Goal: Task Accomplishment & Management: Use online tool/utility

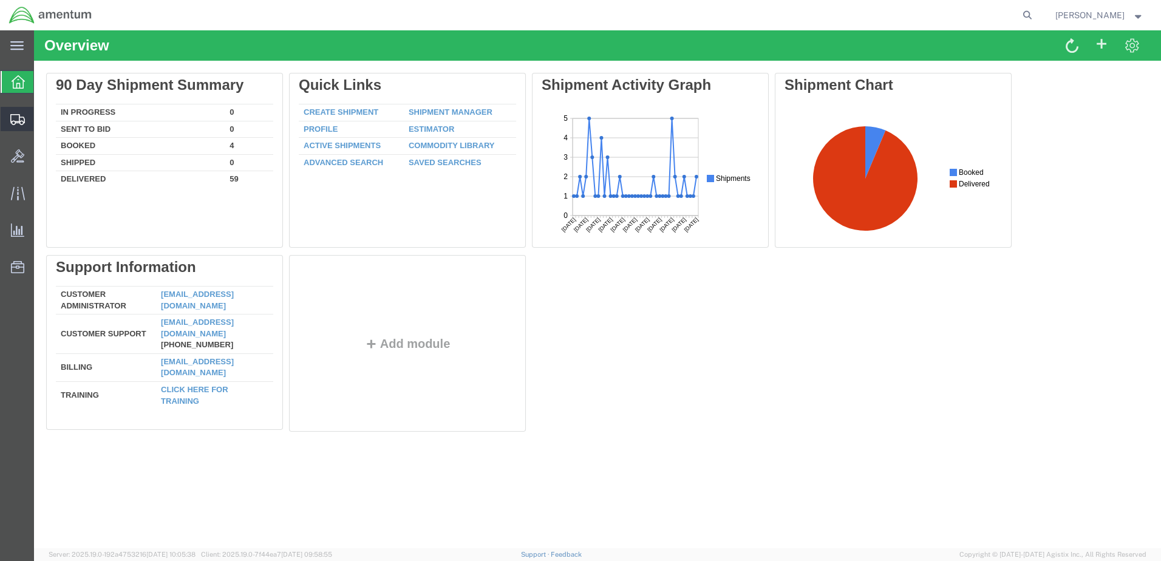
click at [0, 0] on span "Shipment Manager" at bounding box center [0, 0] width 0 height 0
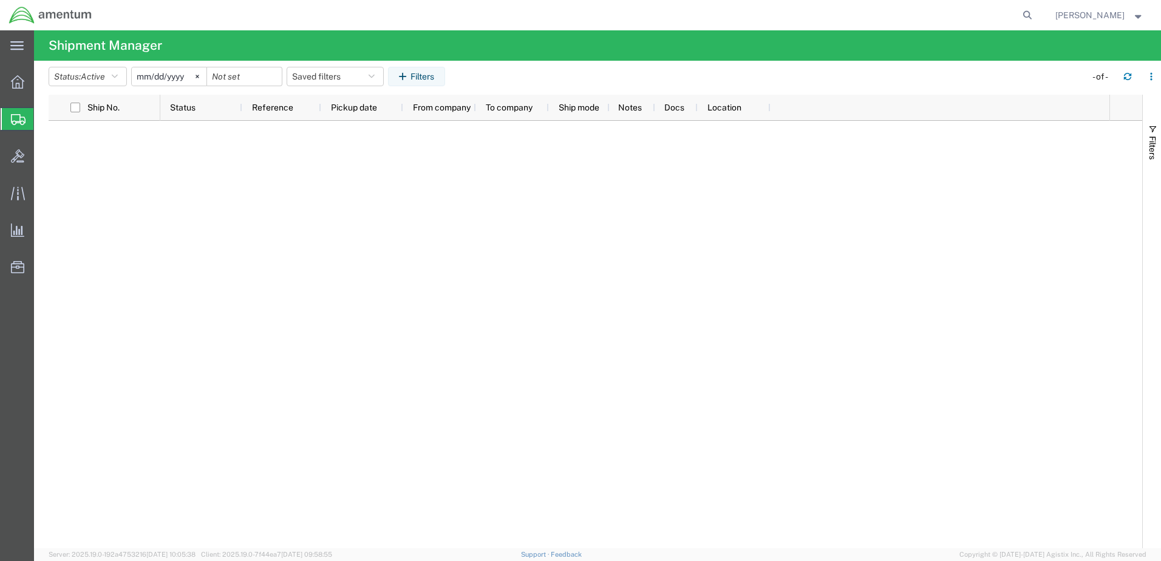
click at [0, 0] on span "Shipment Manager" at bounding box center [0, 0] width 0 height 0
click at [15, 81] on icon at bounding box center [17, 81] width 13 height 13
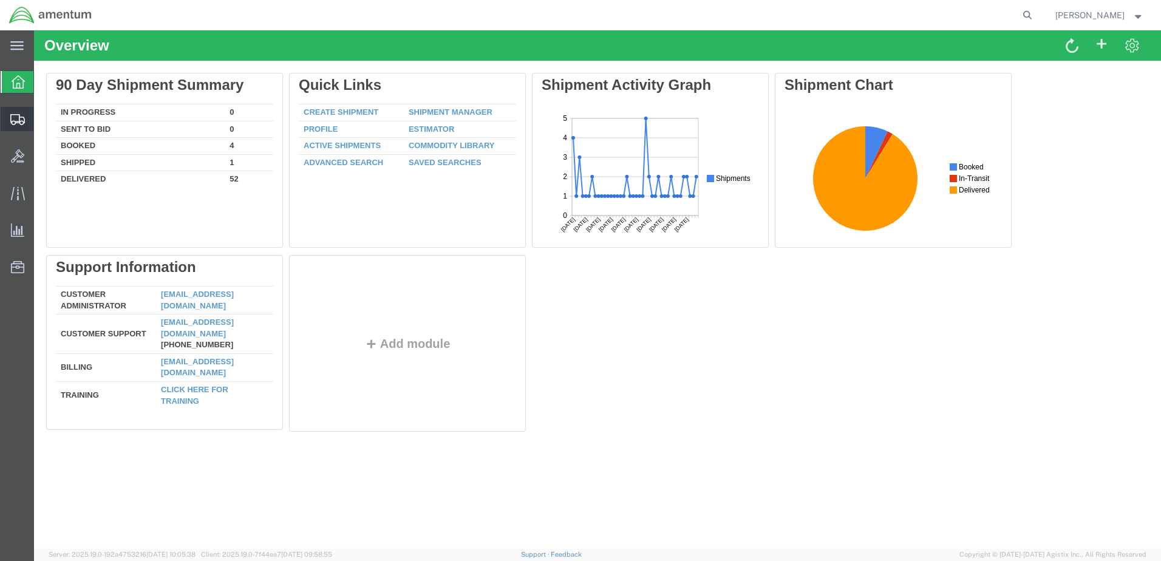
click at [0, 0] on span "Shipment Manager" at bounding box center [0, 0] width 0 height 0
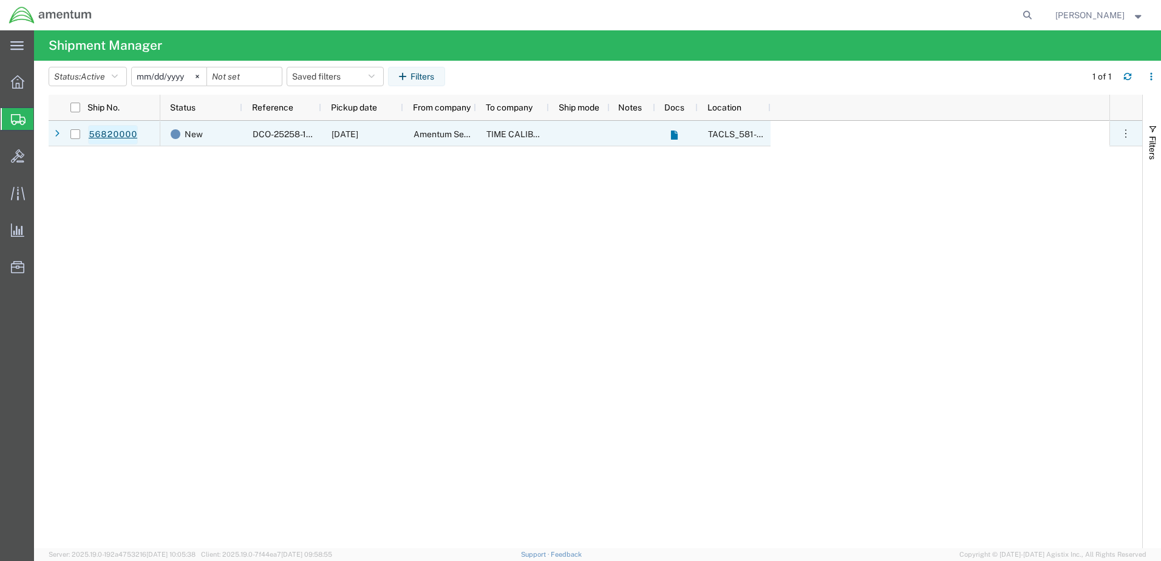
click at [119, 133] on link "56820000" at bounding box center [113, 134] width 50 height 19
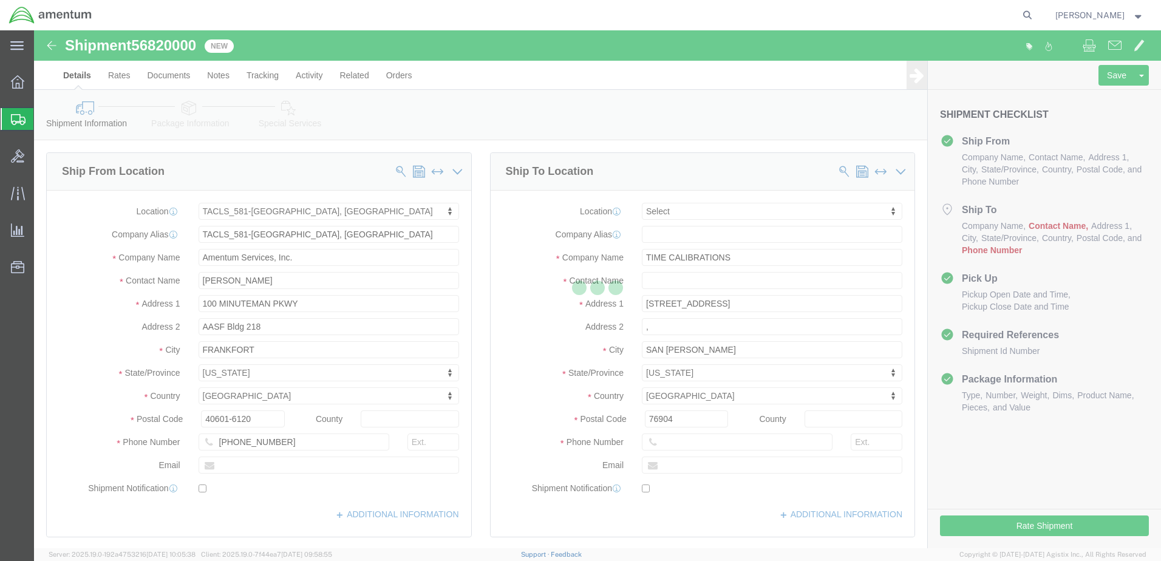
select select "42702"
select select
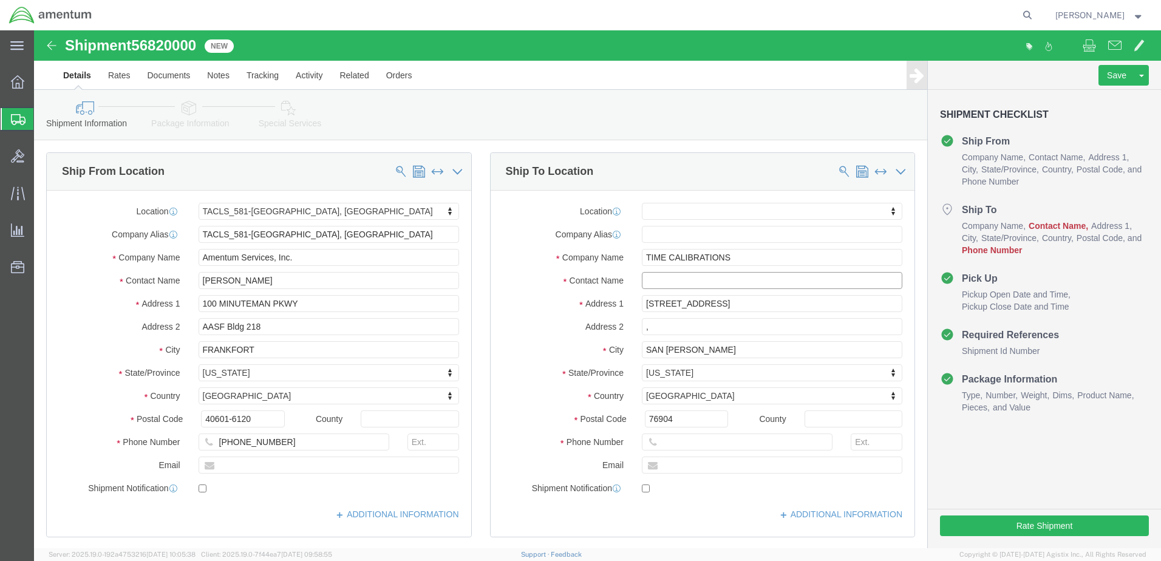
click input "text"
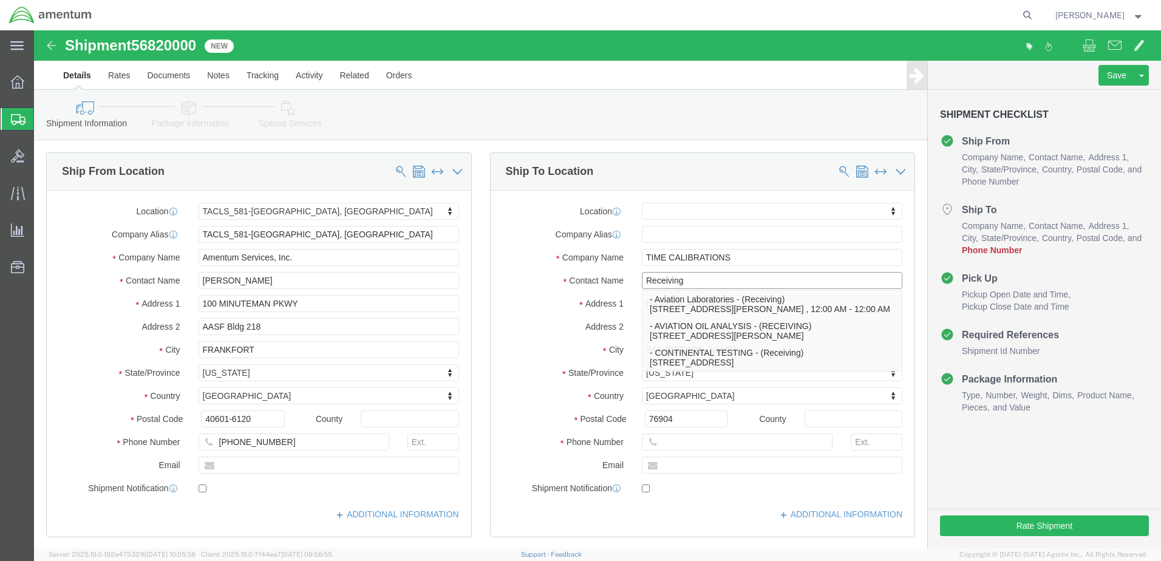
type input "Receiving"
click input "text"
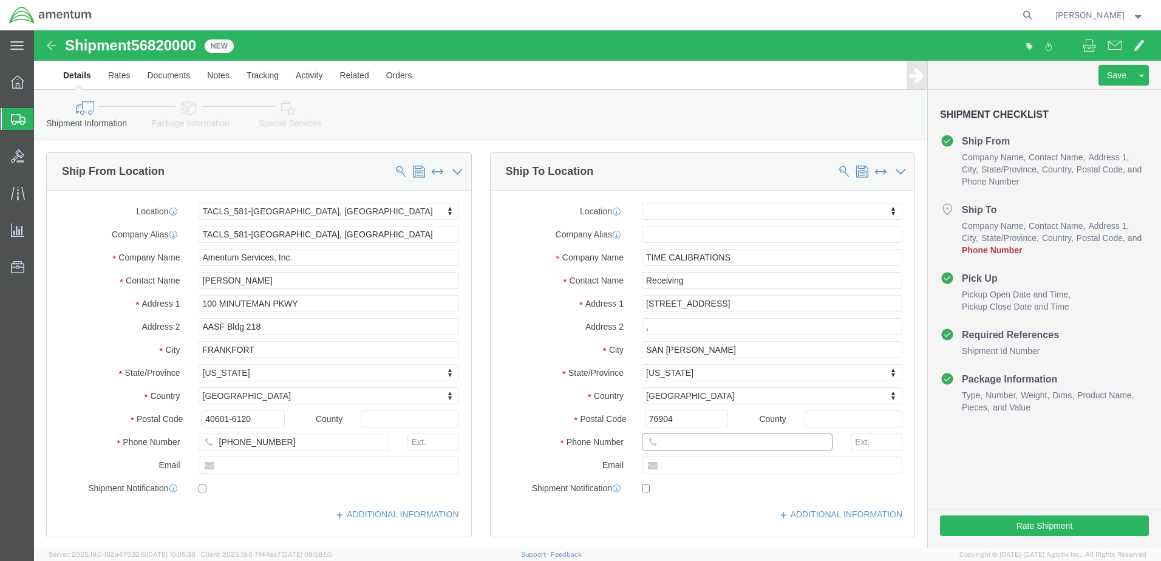
type input "(662) 716-0202"
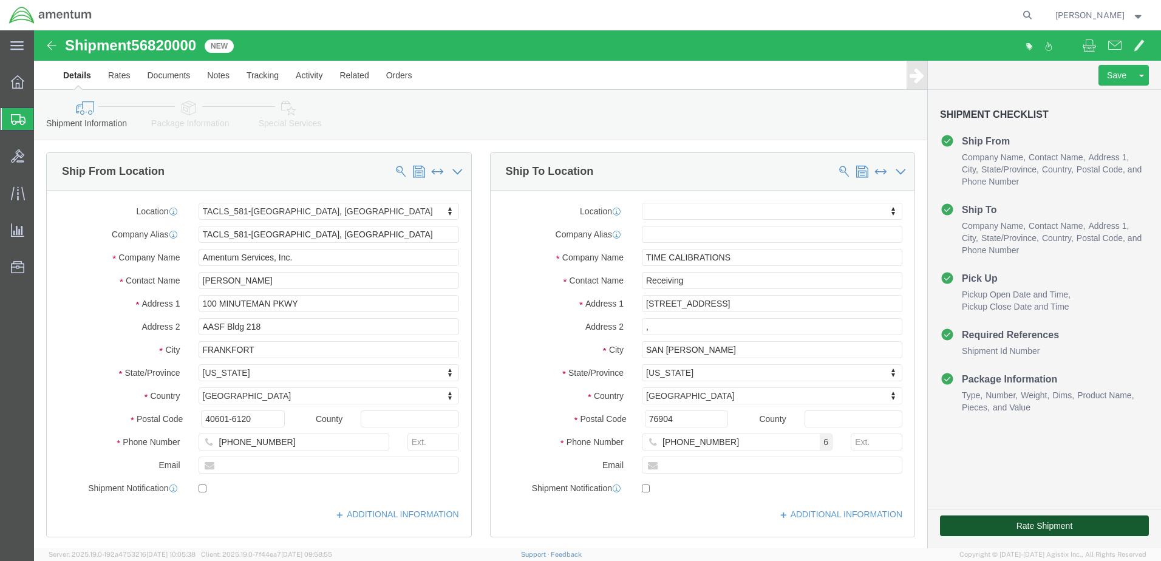
click button "Rate Shipment"
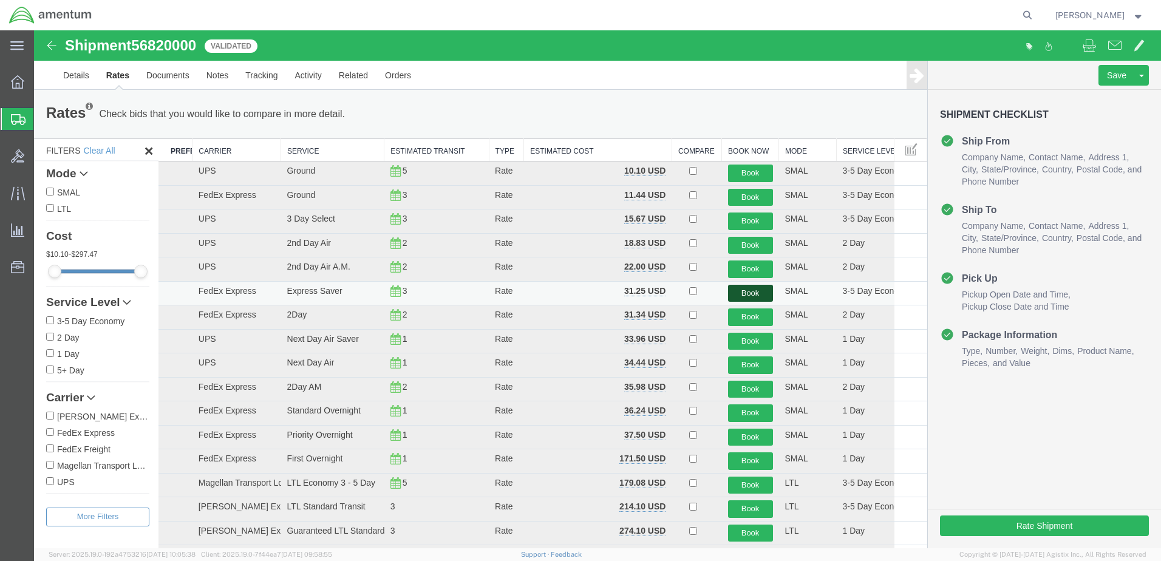
click at [741, 292] on button "Book" at bounding box center [750, 294] width 45 height 18
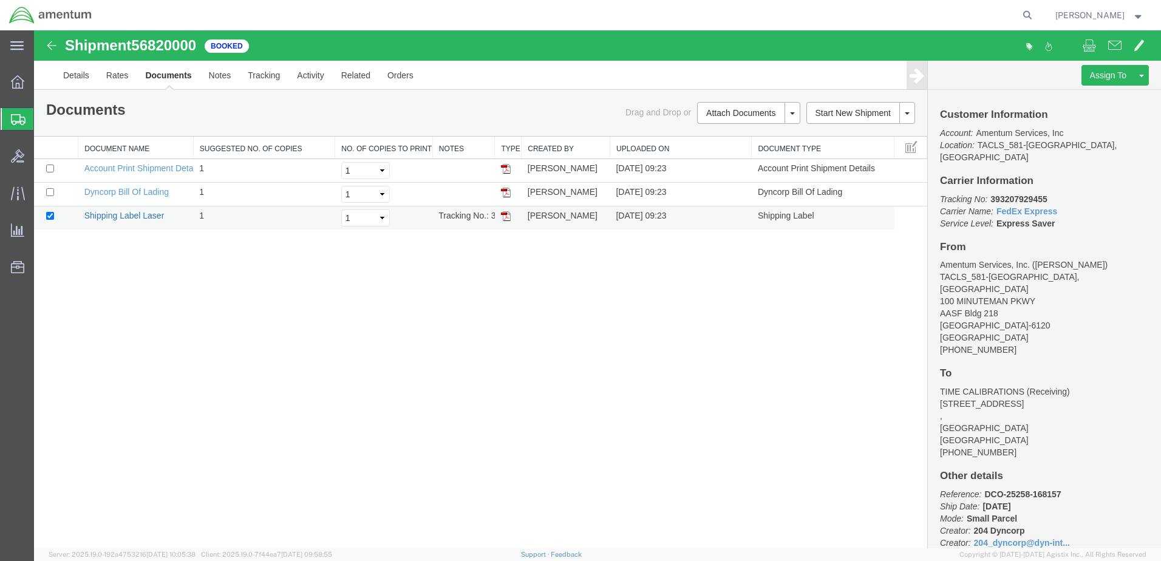
click at [155, 217] on link "Shipping Label Laser" at bounding box center [124, 216] width 80 height 10
click at [159, 191] on link "Dyncorp Bill Of Lading" at bounding box center [126, 192] width 84 height 10
click at [11, 84] on icon at bounding box center [17, 81] width 13 height 13
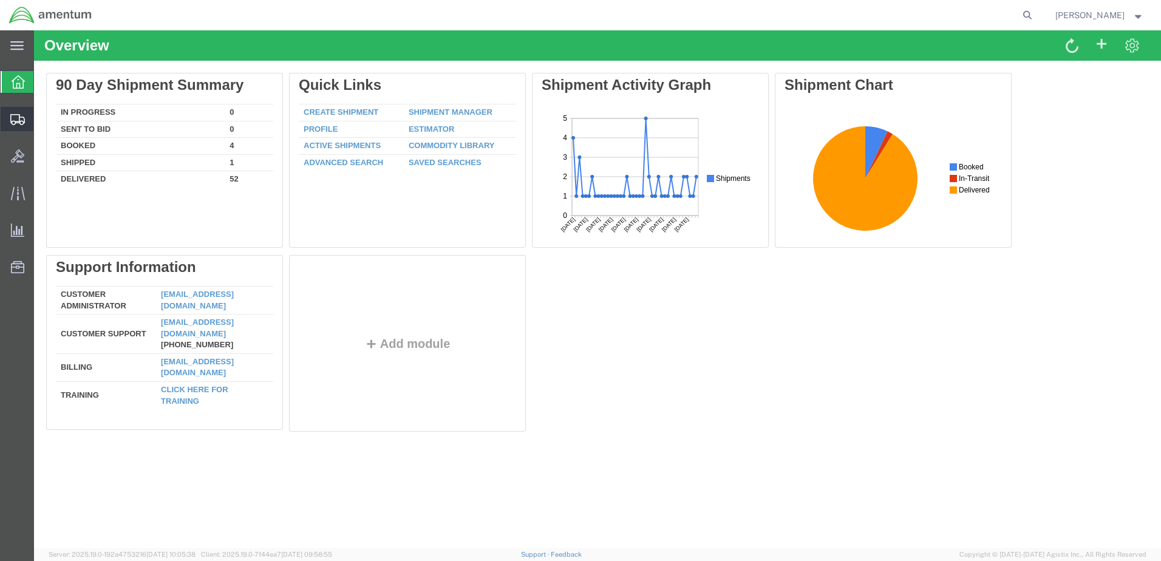
click at [12, 117] on icon at bounding box center [17, 119] width 15 height 11
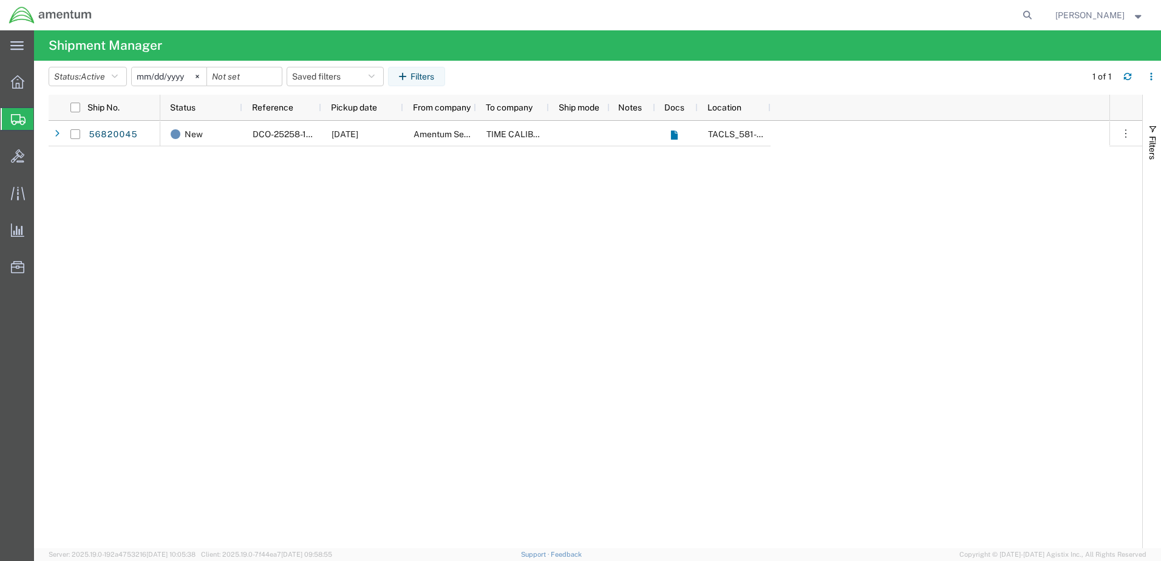
click at [196, 176] on div "New DCO-25258-168160 09/15/2025 Amentum Services, Inc. TIME CALIBRATIONS TACLS_…" at bounding box center [634, 335] width 949 height 428
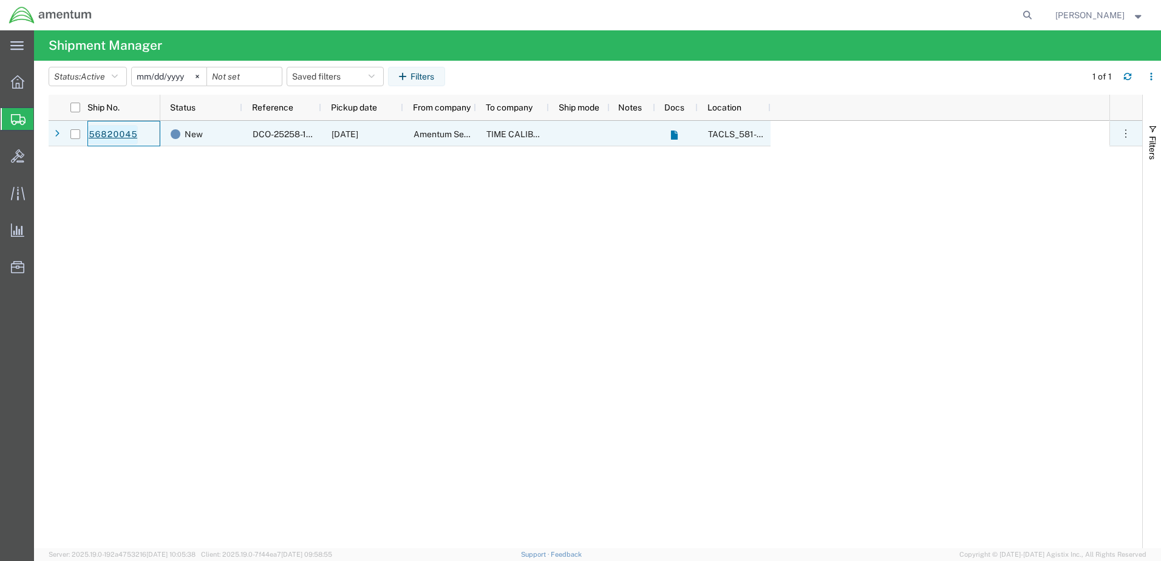
click at [129, 129] on link "56820045" at bounding box center [113, 134] width 50 height 19
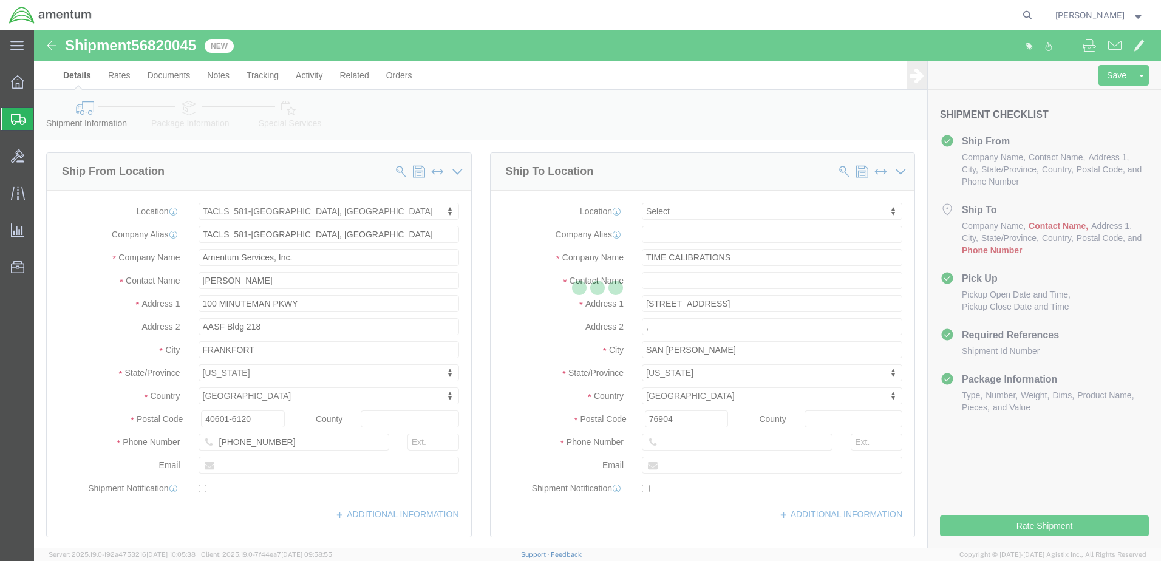
select select "42702"
select select
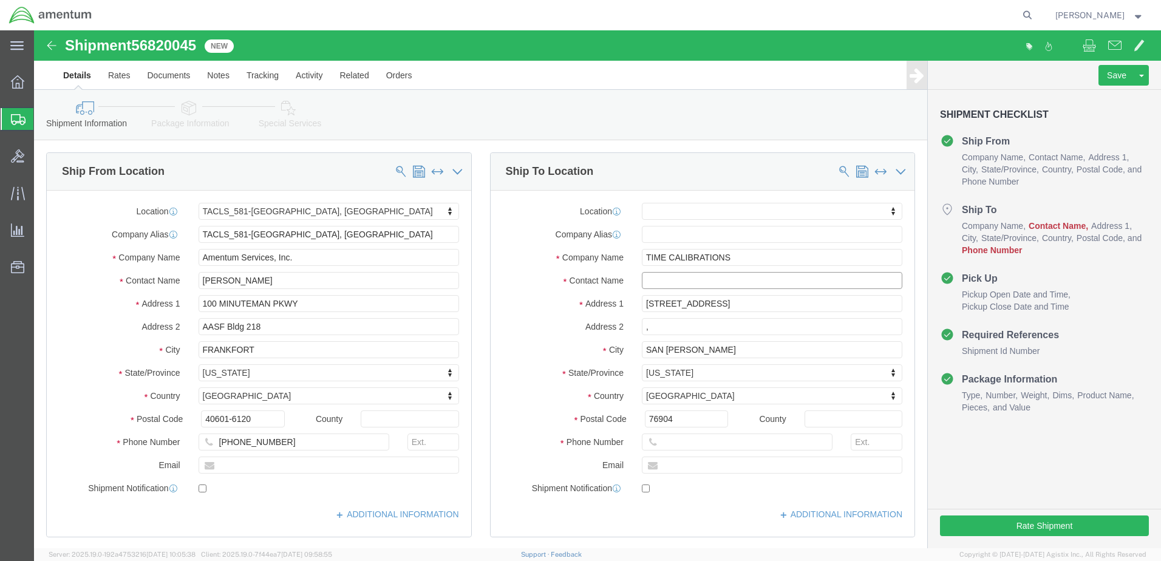
click input "text"
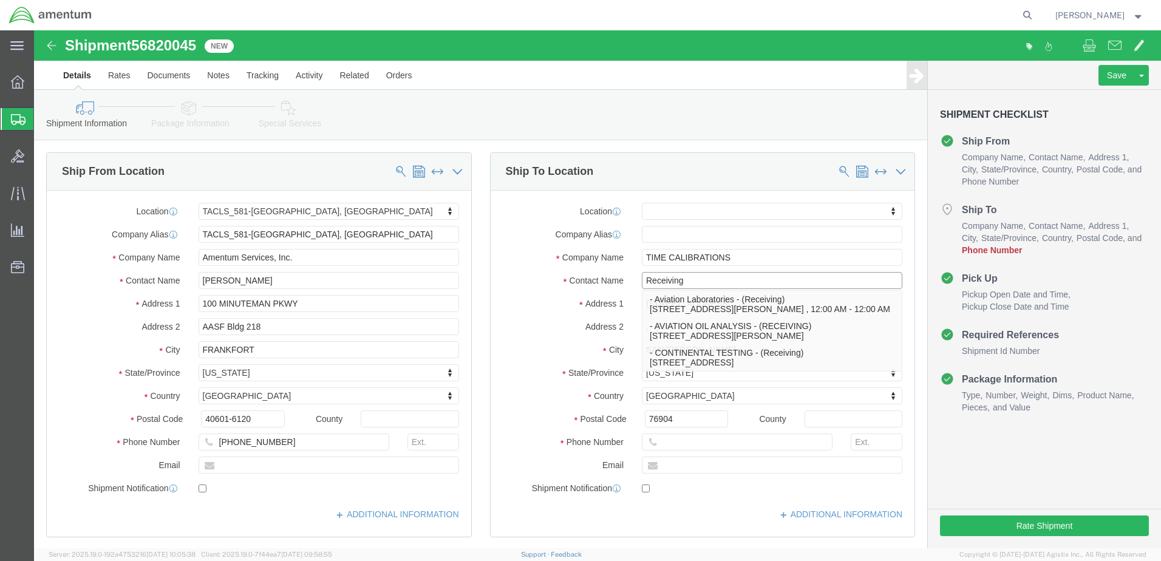
type input "Receiving"
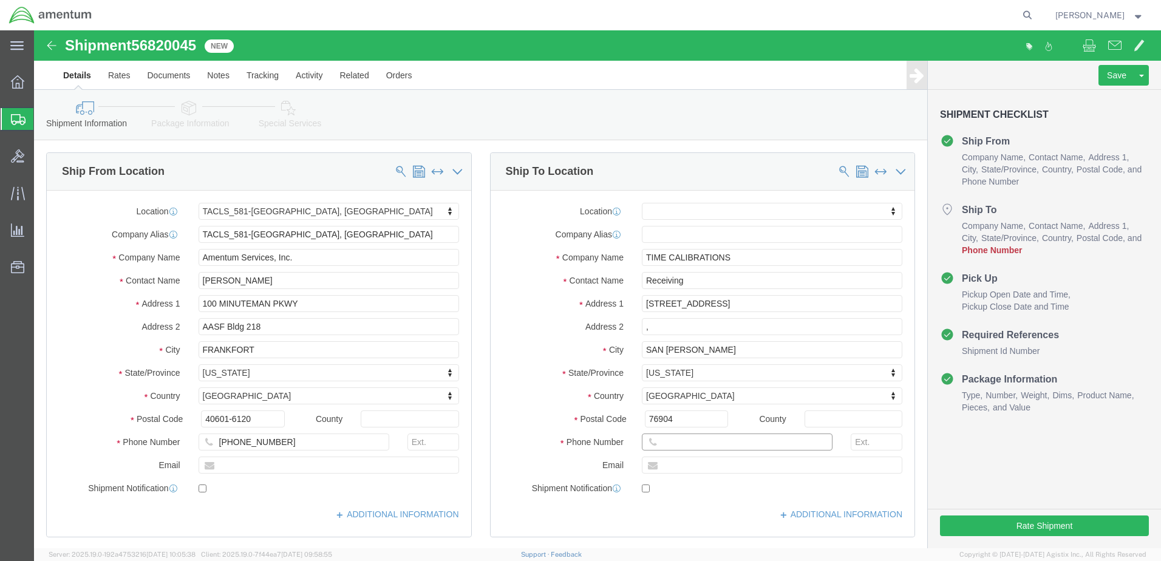
click input "text"
type input "(662) 716-0202"
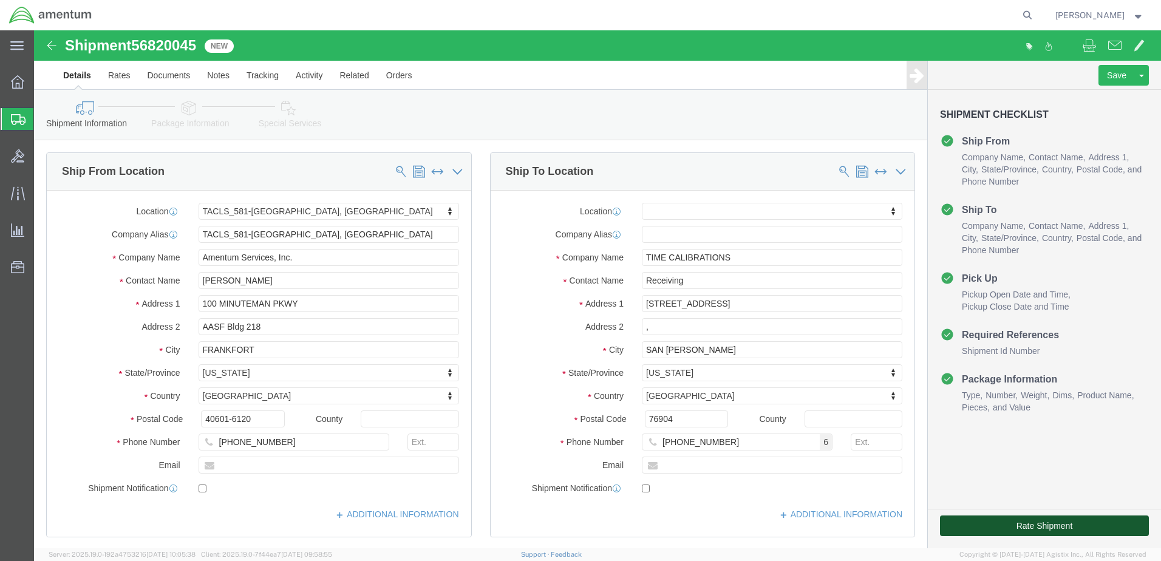
click button "Rate Shipment"
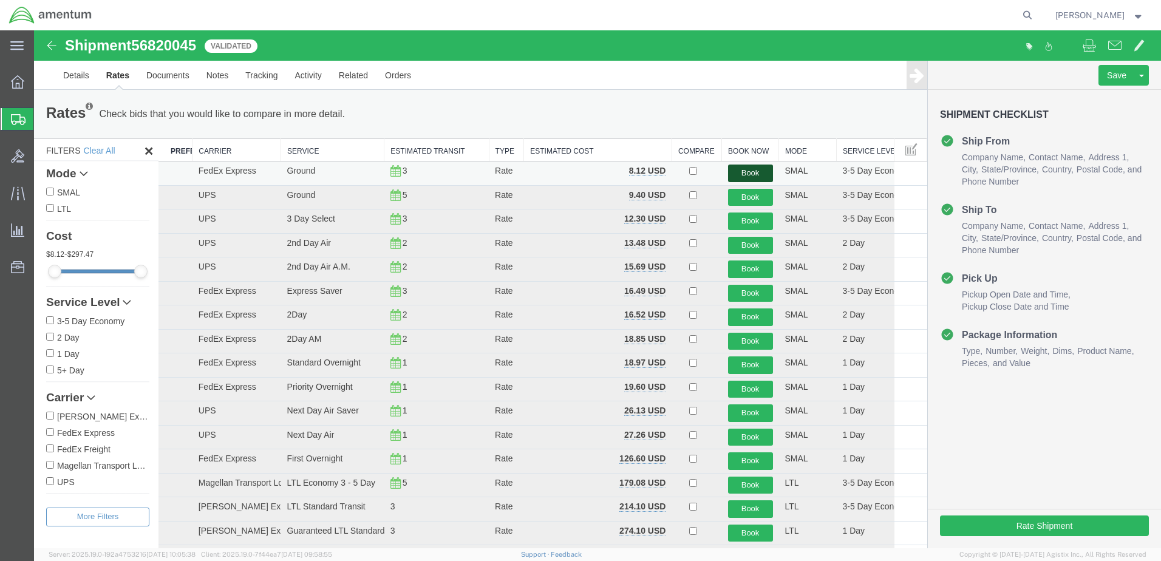
click at [745, 169] on button "Book" at bounding box center [750, 174] width 45 height 18
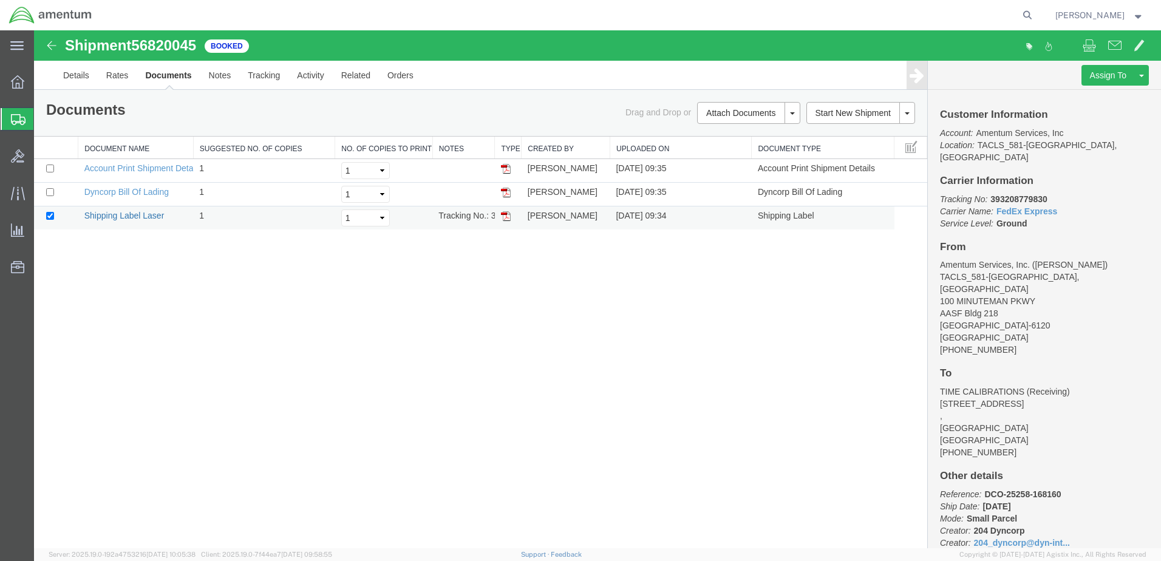
click at [154, 216] on link "Shipping Label Laser" at bounding box center [124, 216] width 80 height 10
click at [117, 190] on link "Dyncorp Bill Of Lading" at bounding box center [126, 192] width 84 height 10
click at [13, 81] on icon at bounding box center [17, 81] width 13 height 13
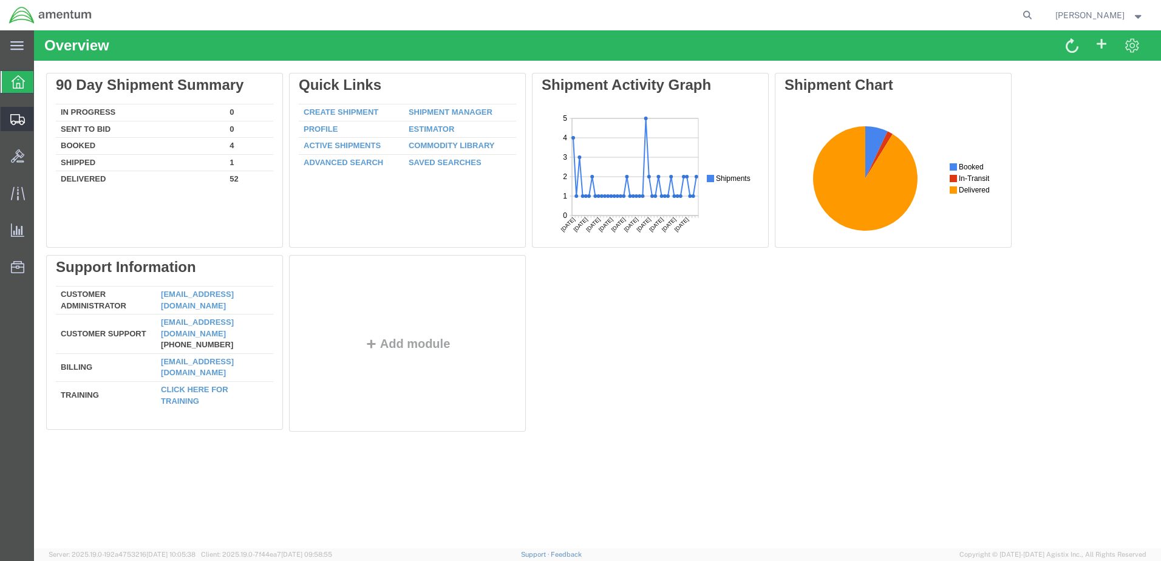
click at [0, 0] on span "Shipment Manager" at bounding box center [0, 0] width 0 height 0
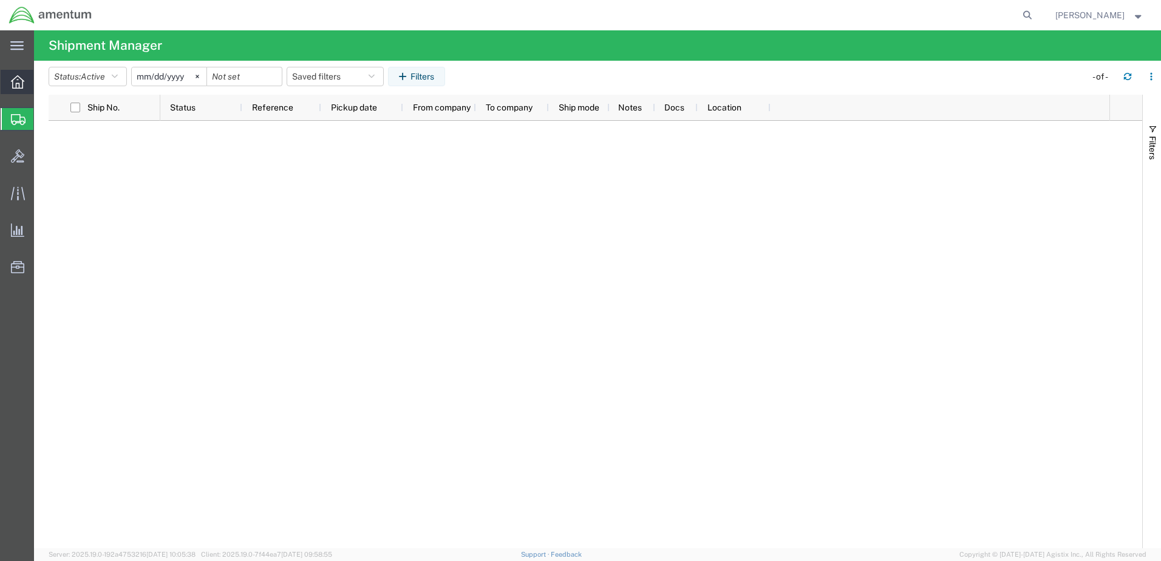
click at [16, 82] on icon at bounding box center [17, 81] width 13 height 13
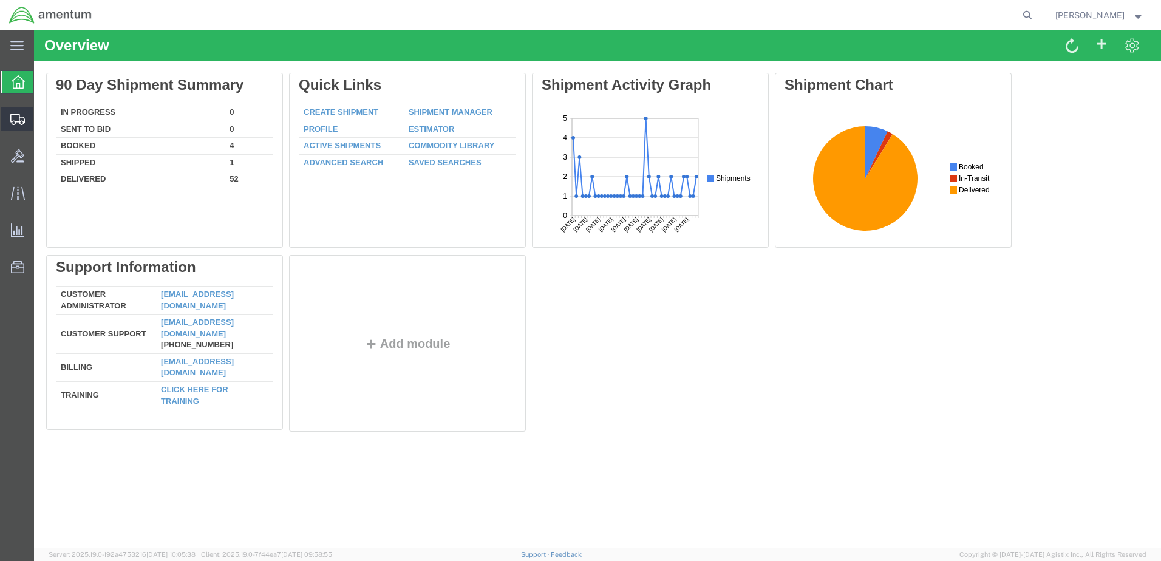
click at [20, 117] on icon at bounding box center [17, 119] width 15 height 11
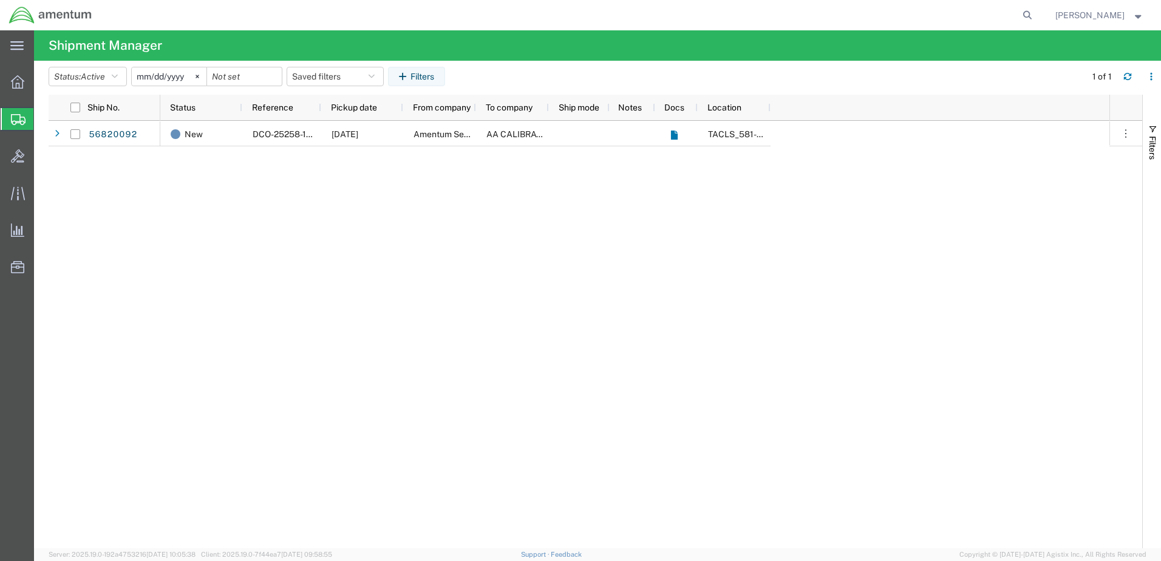
drag, startPoint x: 202, startPoint y: 205, endPoint x: 189, endPoint y: 191, distance: 18.9
click at [201, 203] on div "New DCO-25258-168161 09/15/2025 Amentum Services, Inc. AA CALIBRATION SERVICES …" at bounding box center [634, 335] width 949 height 428
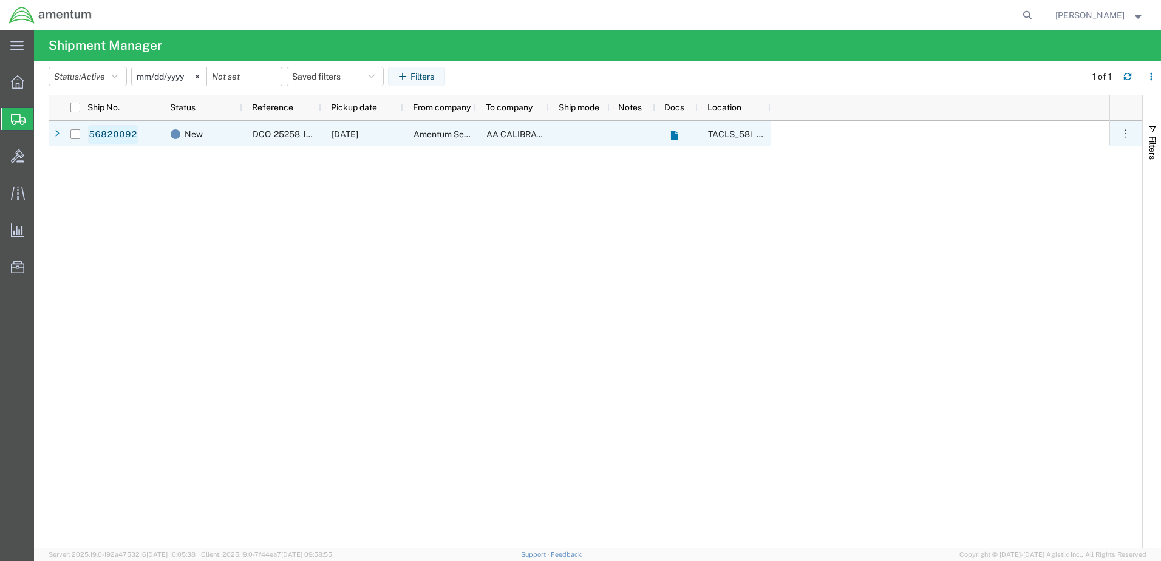
click at [112, 126] on link "56820092" at bounding box center [113, 134] width 50 height 19
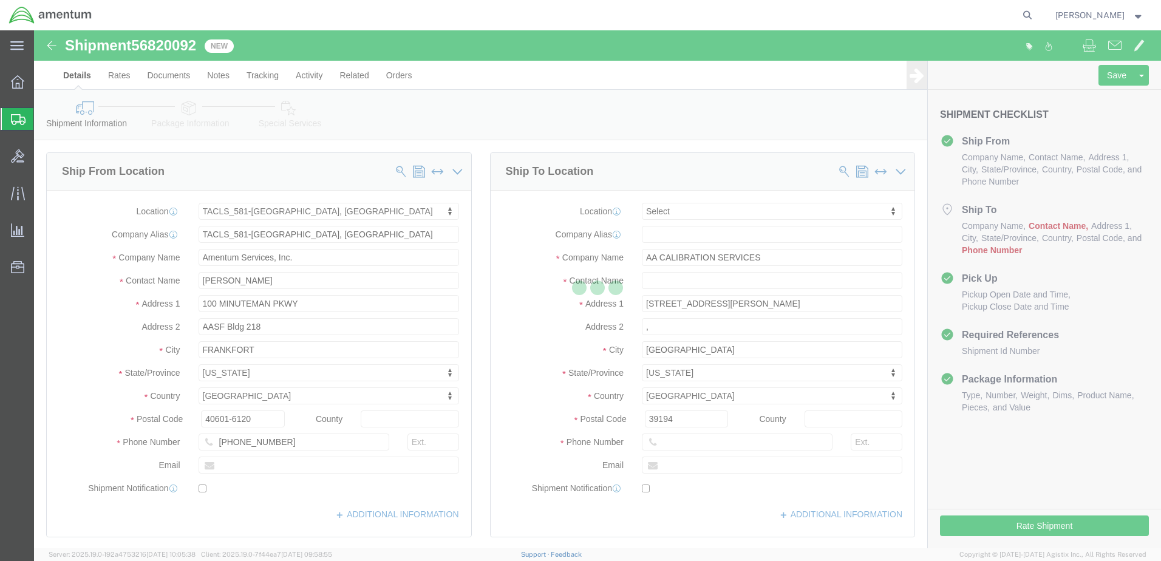
select select "42702"
select select
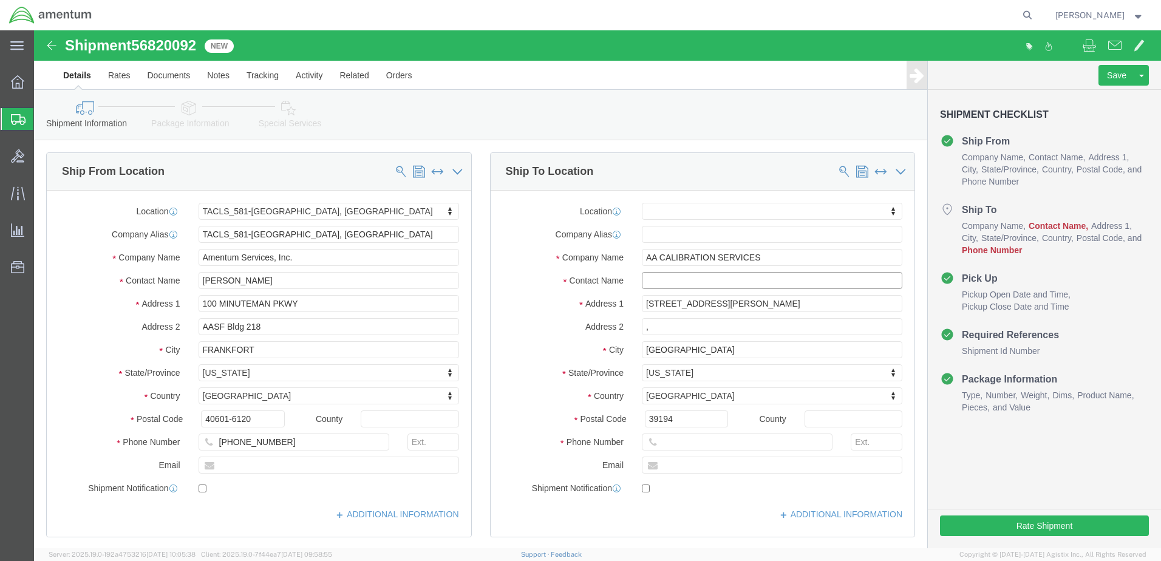
click input "text"
type input "r"
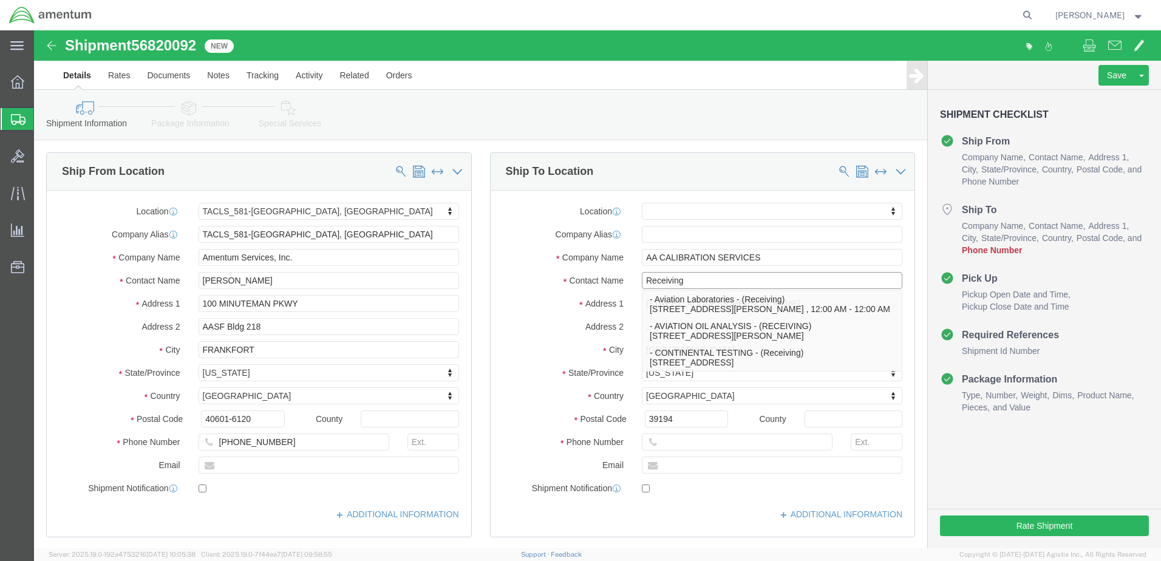
type input "Receiving"
click input "text"
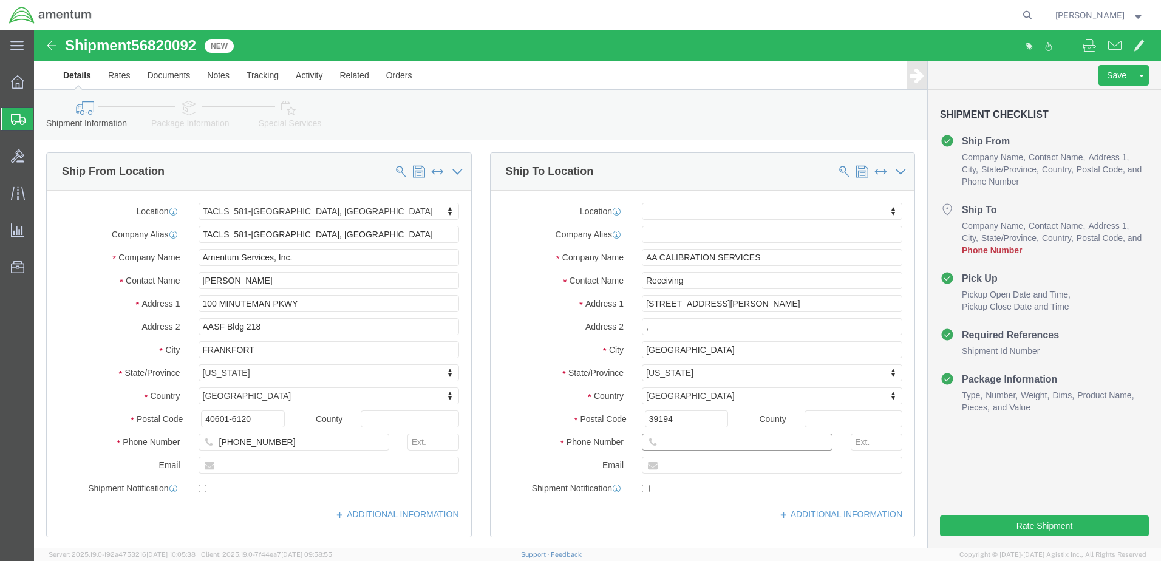
type input "(662) 716-0202"
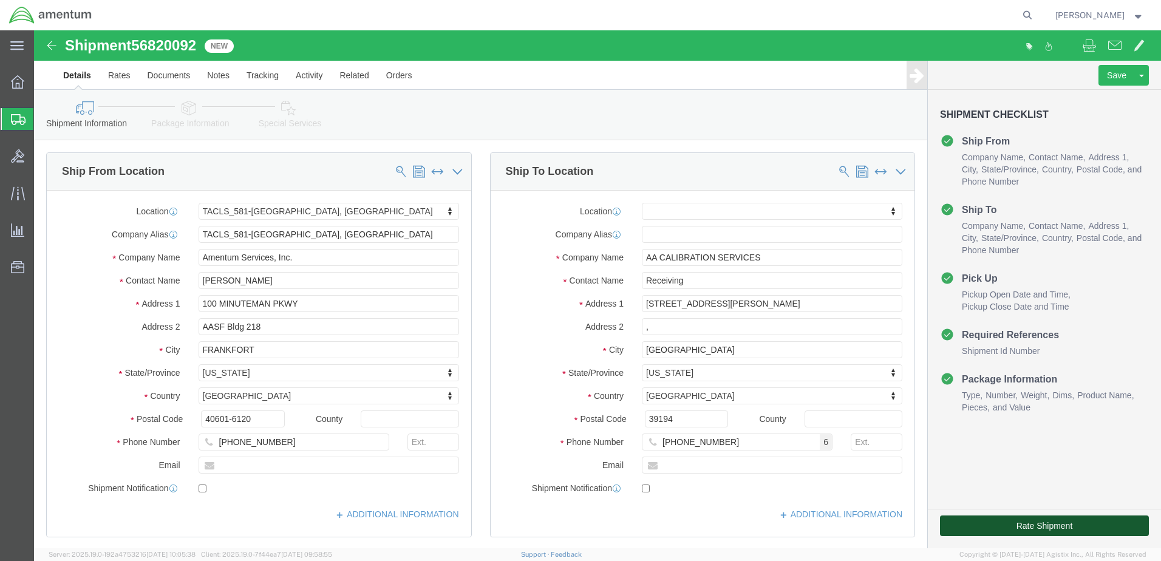
click button "Rate Shipment"
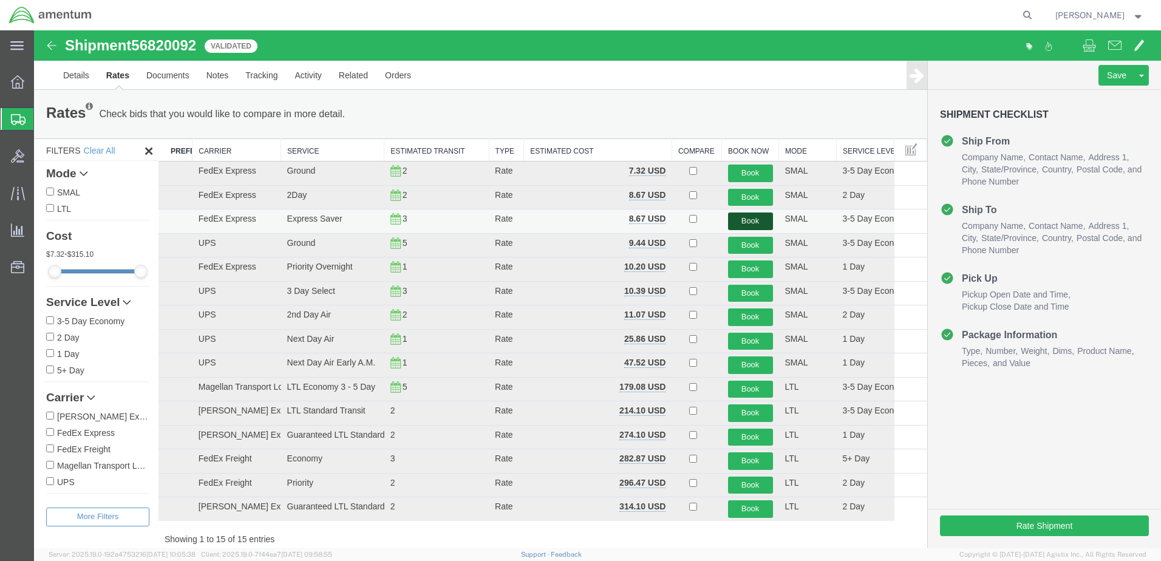
click at [759, 224] on button "Book" at bounding box center [750, 222] width 45 height 18
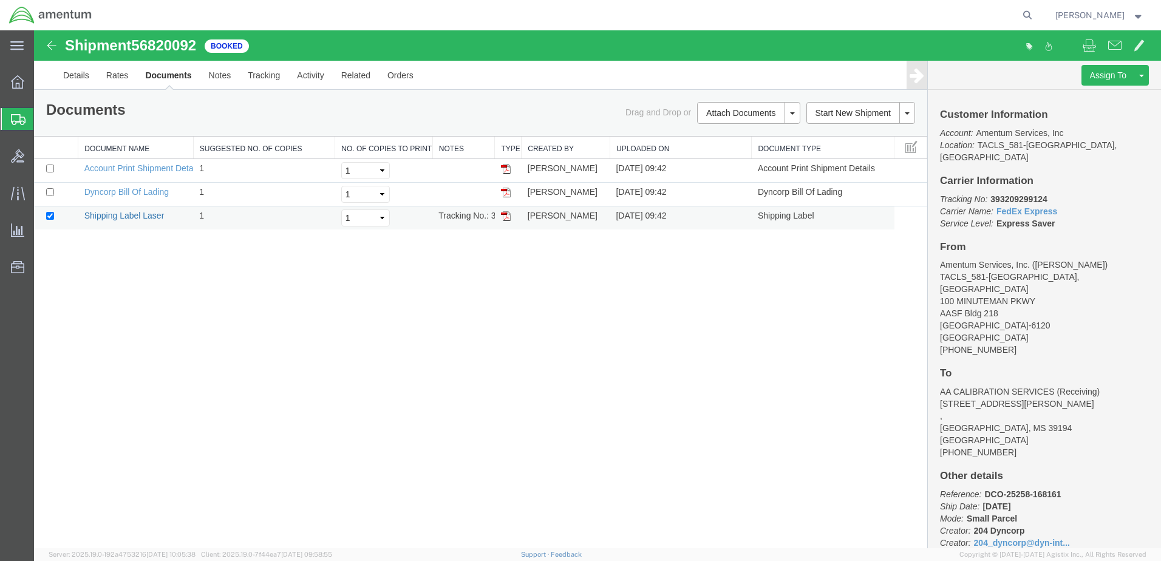
click at [146, 213] on link "Shipping Label Laser" at bounding box center [124, 216] width 80 height 10
click at [125, 191] on link "Dyncorp Bill Of Lading" at bounding box center [126, 192] width 84 height 10
click at [18, 83] on icon at bounding box center [17, 81] width 13 height 13
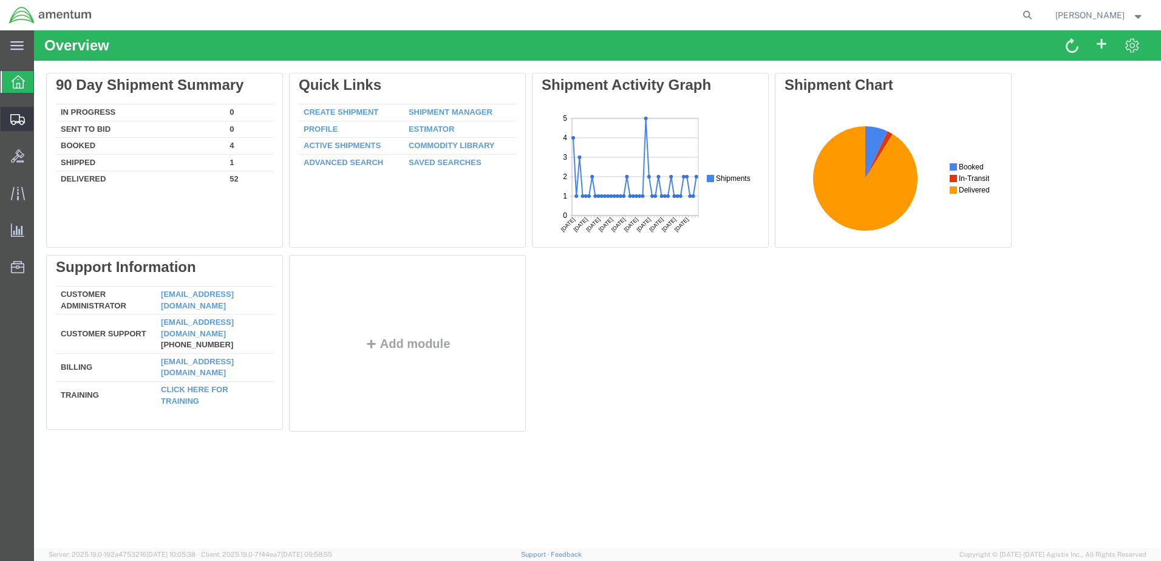
click at [25, 119] on div at bounding box center [18, 119] width 34 height 24
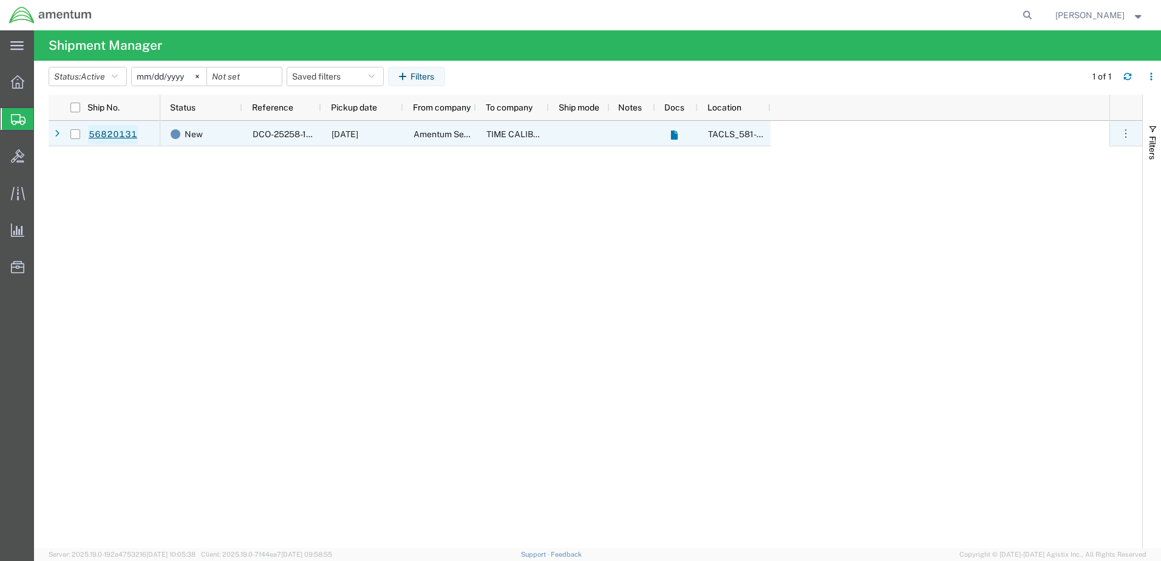
click at [131, 134] on link "56820131" at bounding box center [113, 134] width 50 height 19
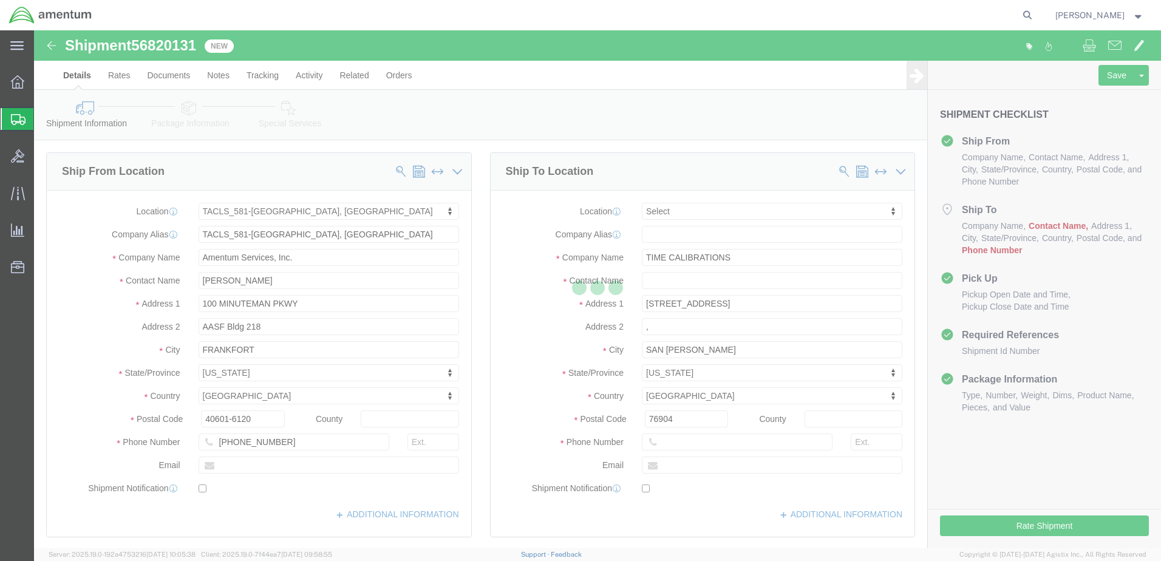
select select "42702"
select select
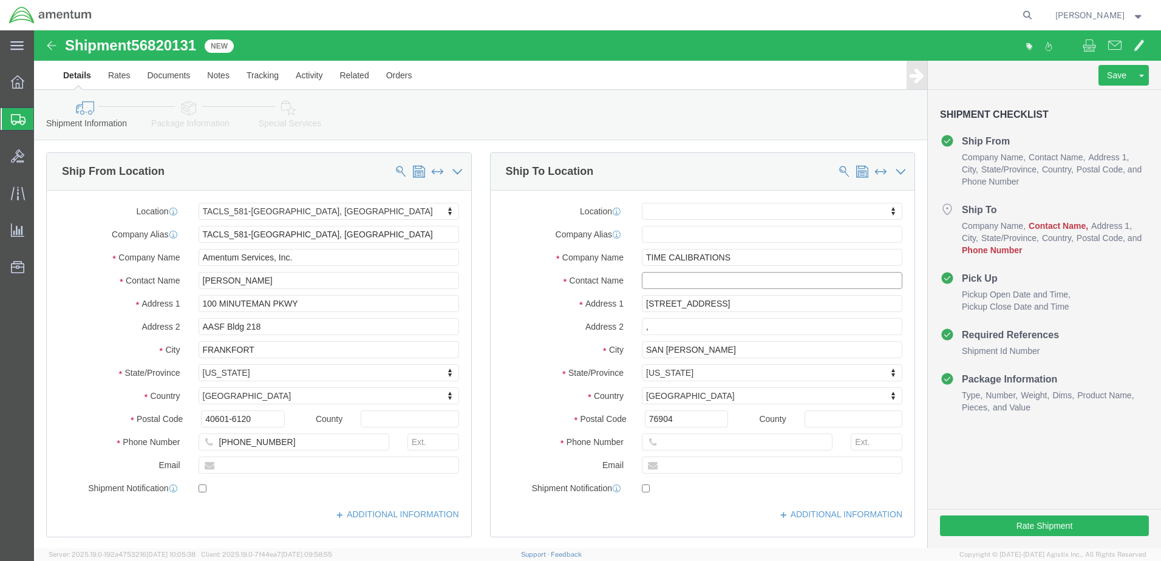
click input "text"
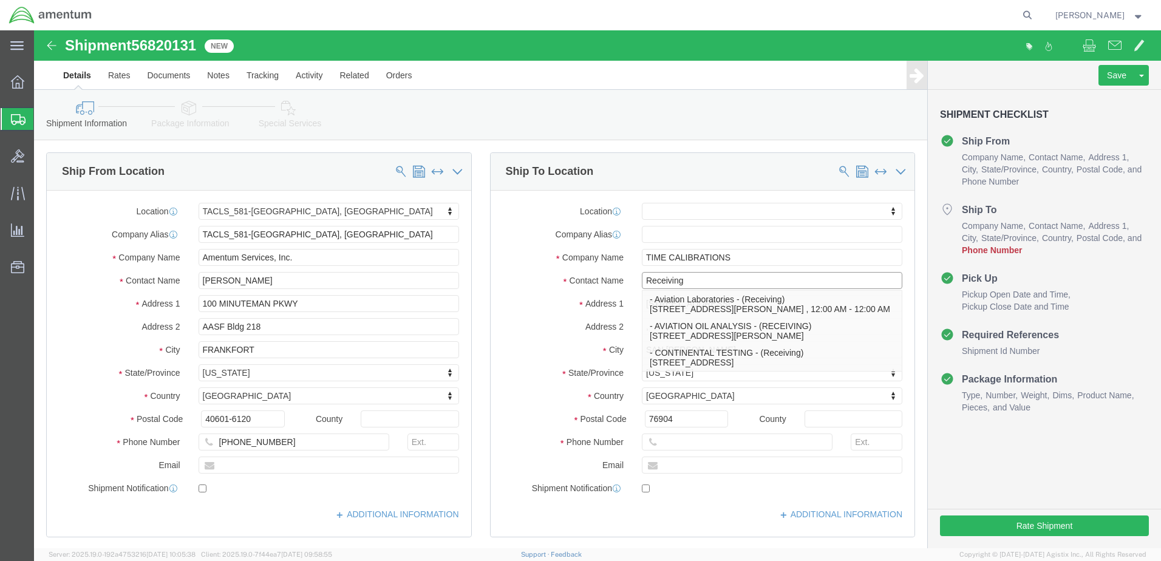
type input "Receiving"
click input "text"
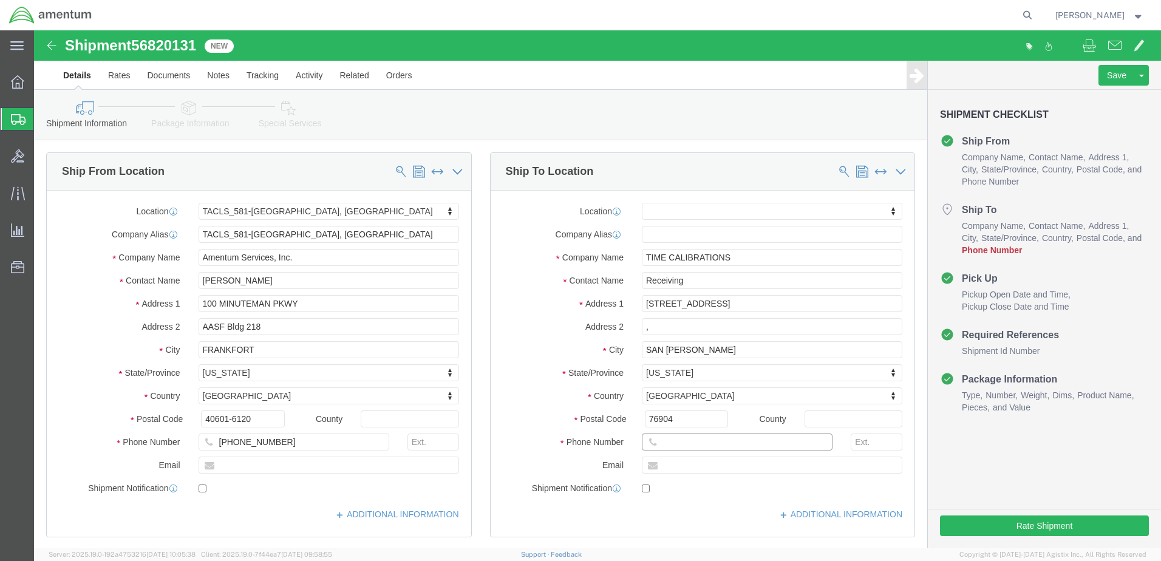
type input "(662) 716-0202"
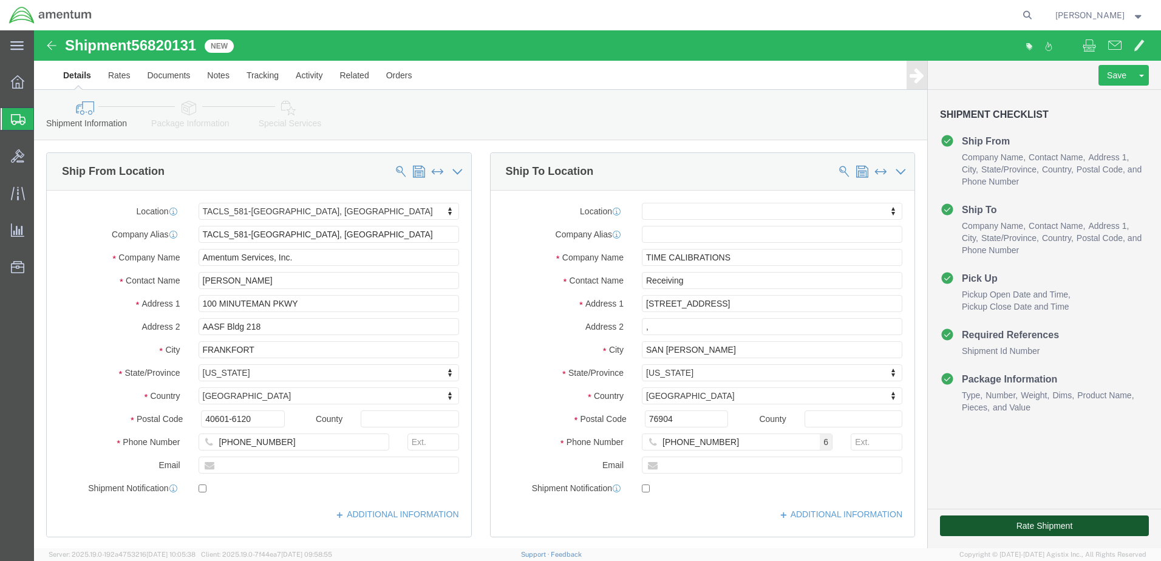
click button "Rate Shipment"
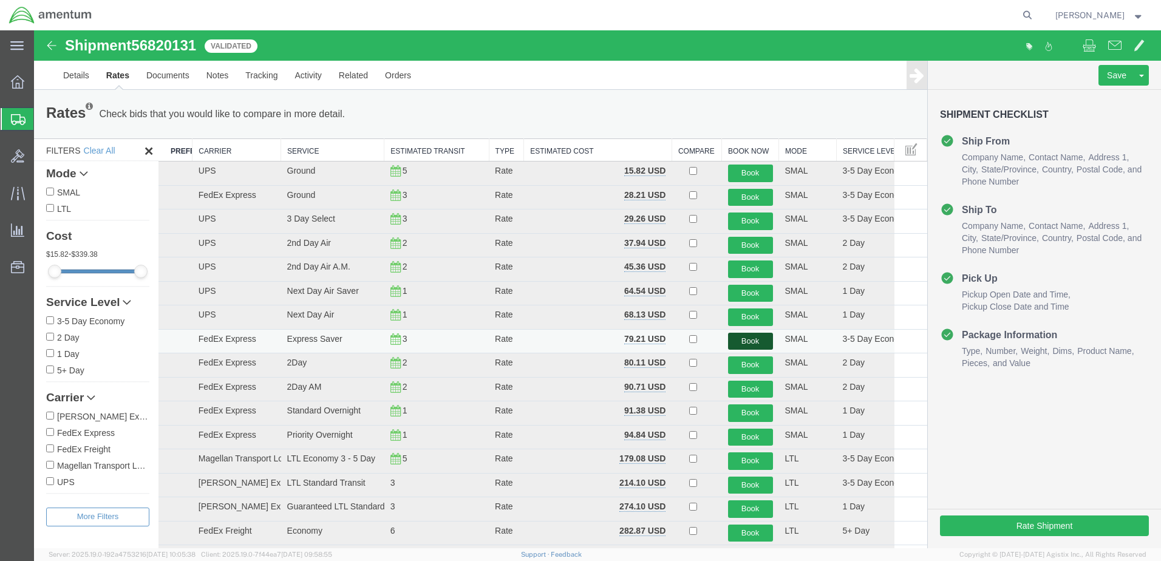
click at [740, 340] on button "Book" at bounding box center [750, 342] width 45 height 18
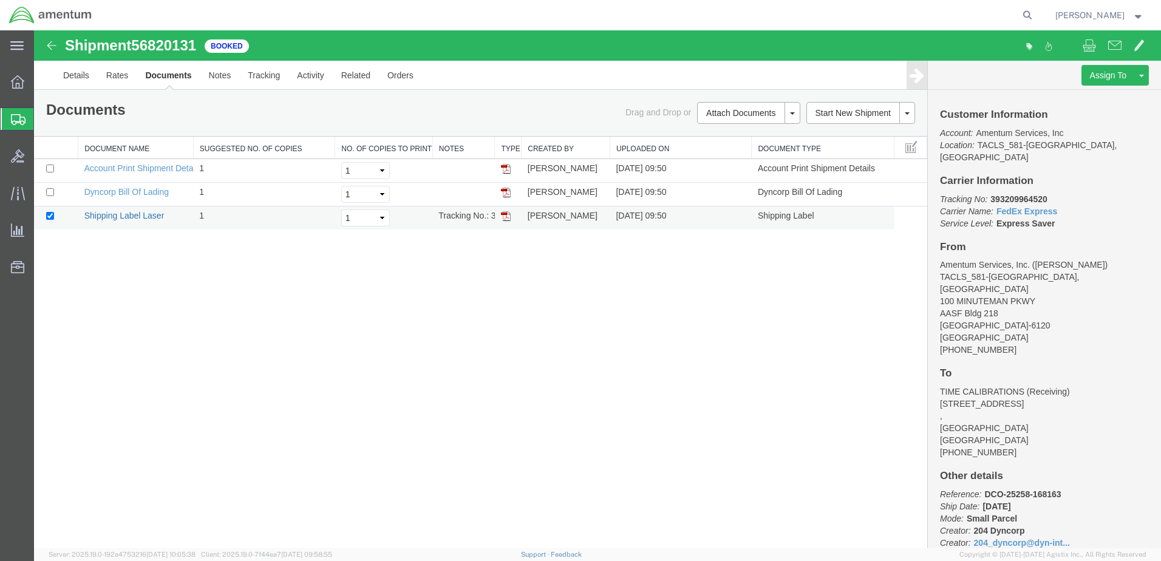
click at [122, 217] on link "Shipping Label Laser" at bounding box center [124, 216] width 80 height 10
click at [122, 189] on link "Dyncorp Bill Of Lading" at bounding box center [126, 192] width 84 height 10
